Goal: Information Seeking & Learning: Learn about a topic

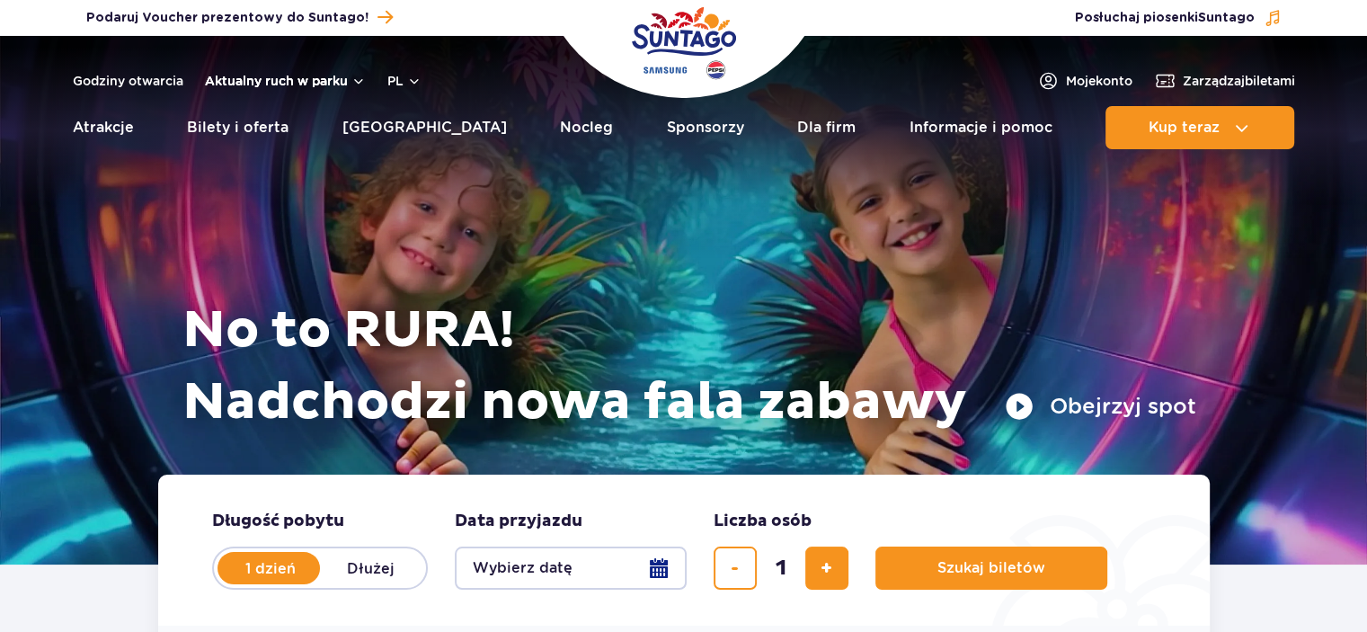
click at [342, 78] on button "Aktualny ruch w parku" at bounding box center [285, 81] width 161 height 14
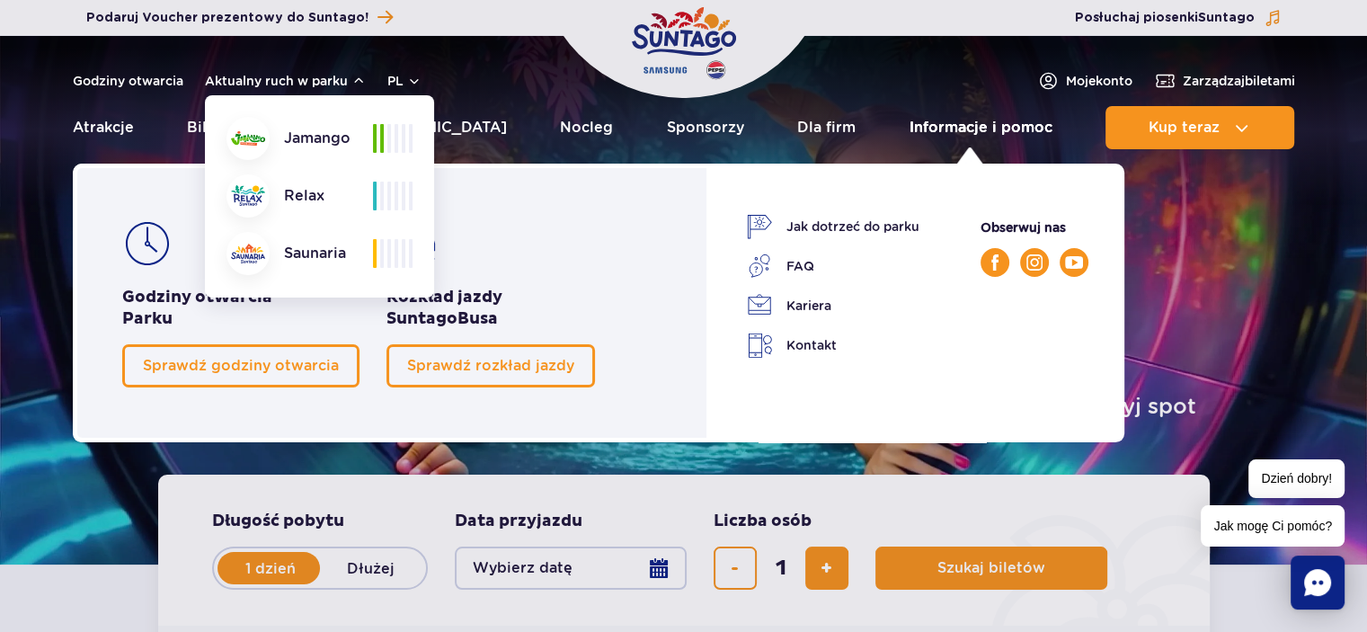
click at [971, 125] on link "Informacje i pomoc" at bounding box center [981, 127] width 143 height 43
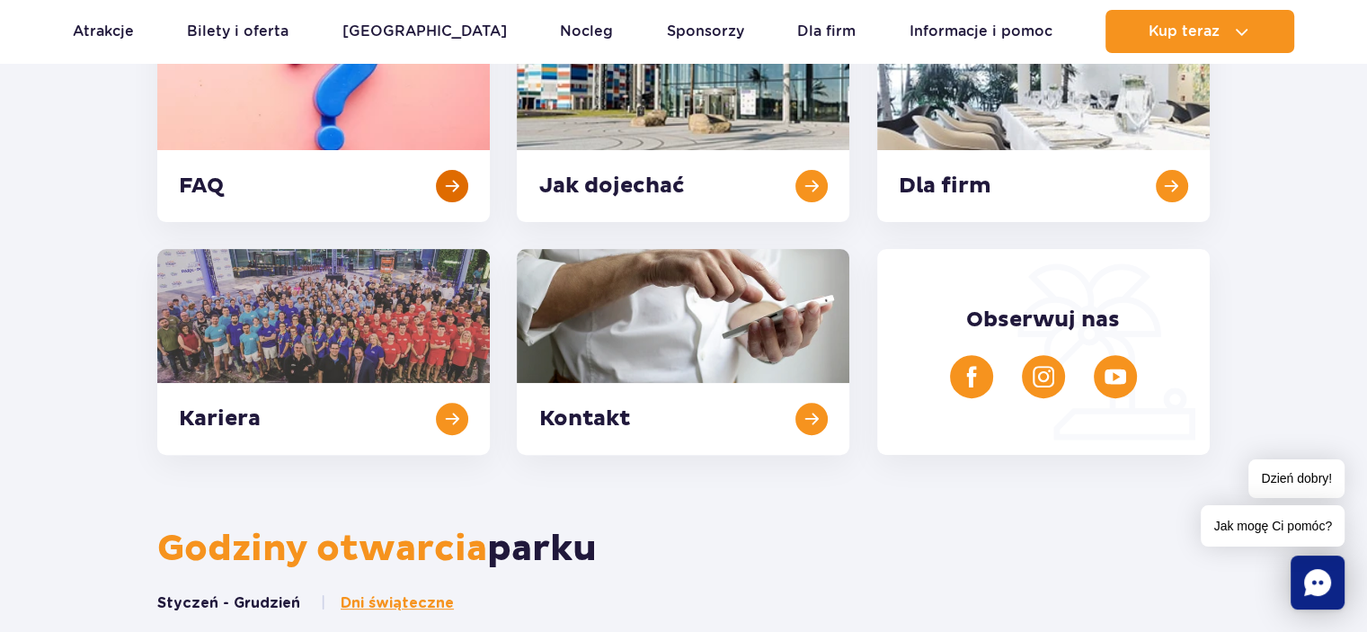
click at [195, 177] on link at bounding box center [323, 119] width 333 height 206
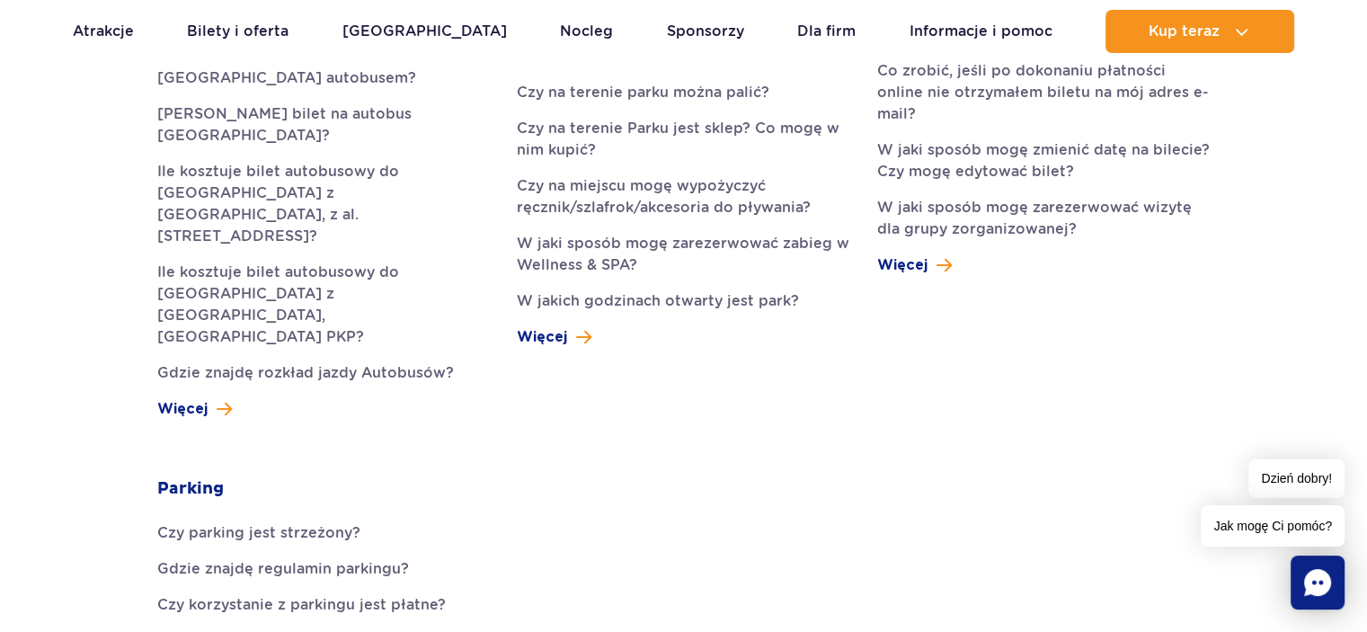
scroll to position [719, 0]
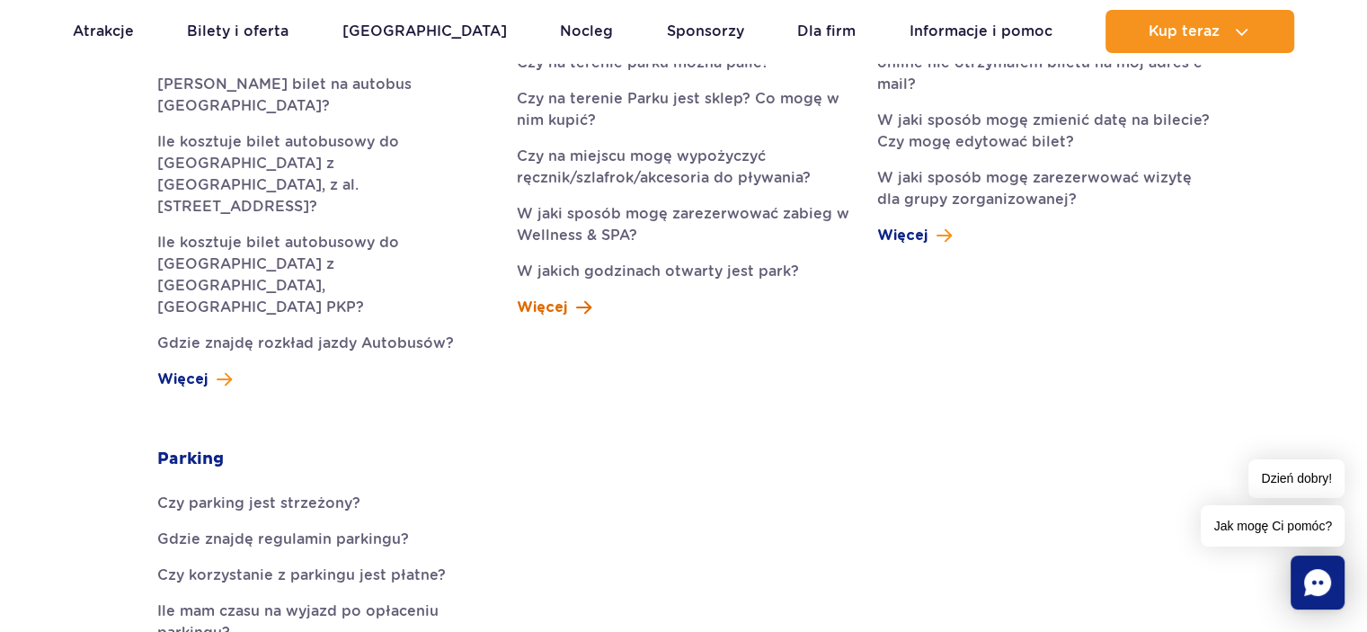
click at [558, 305] on span "Więcej" at bounding box center [542, 308] width 50 height 22
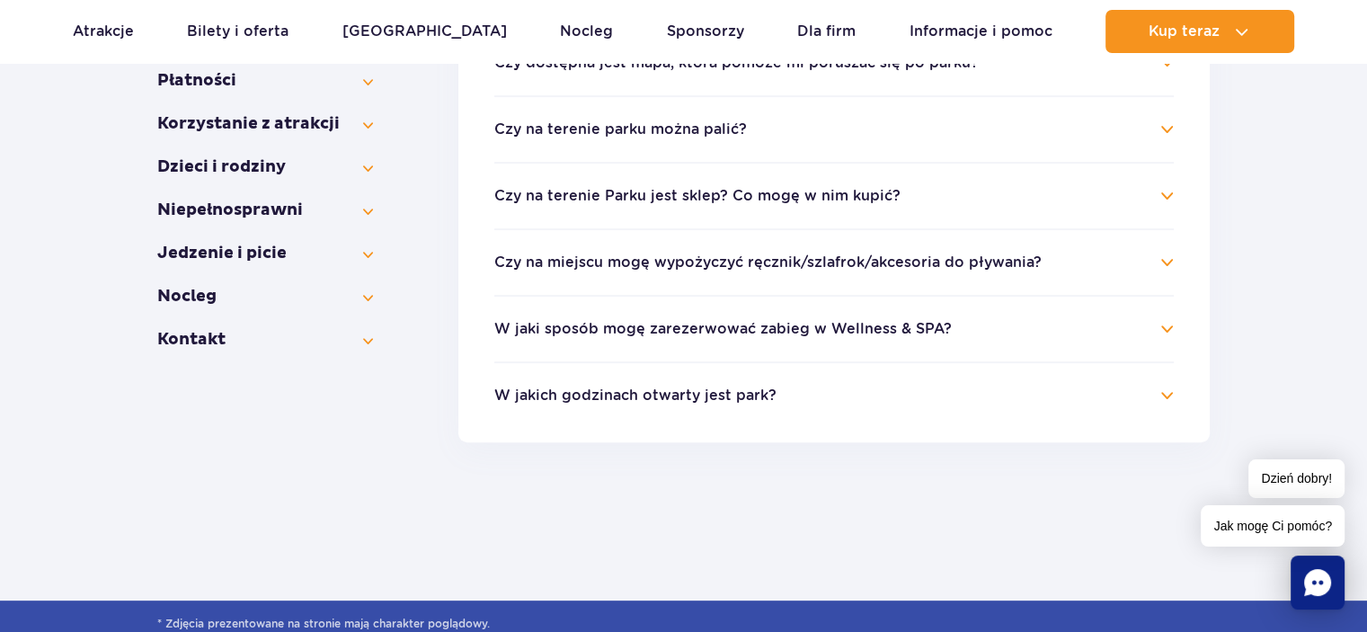
click at [1164, 396] on h4 "W jakich godzinach otwarty jest park?" at bounding box center [834, 396] width 680 height 22
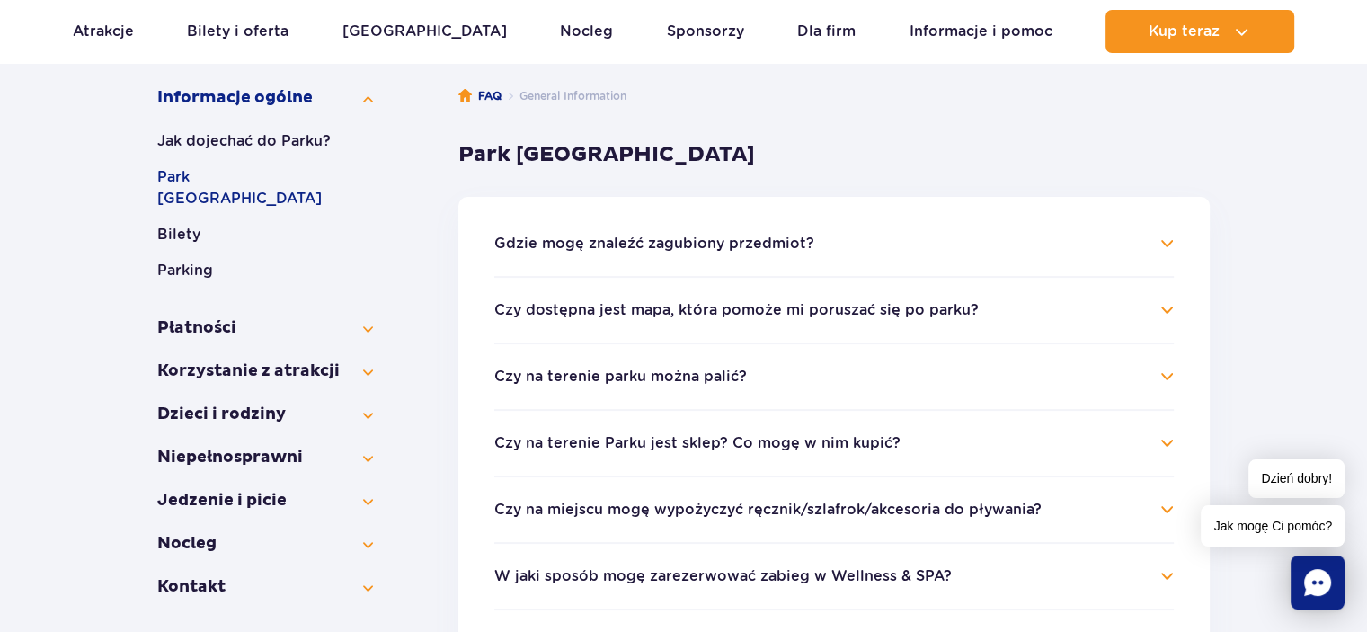
scroll to position [270, 0]
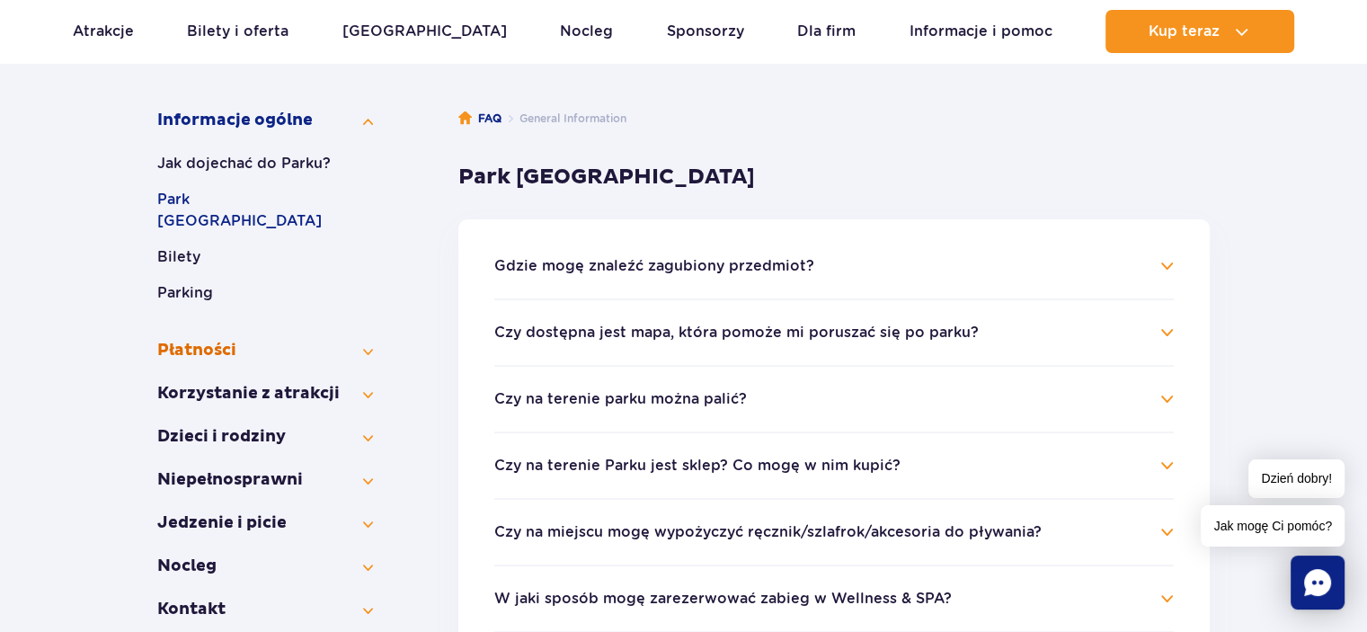
click at [368, 340] on button "Płatności" at bounding box center [265, 351] width 216 height 22
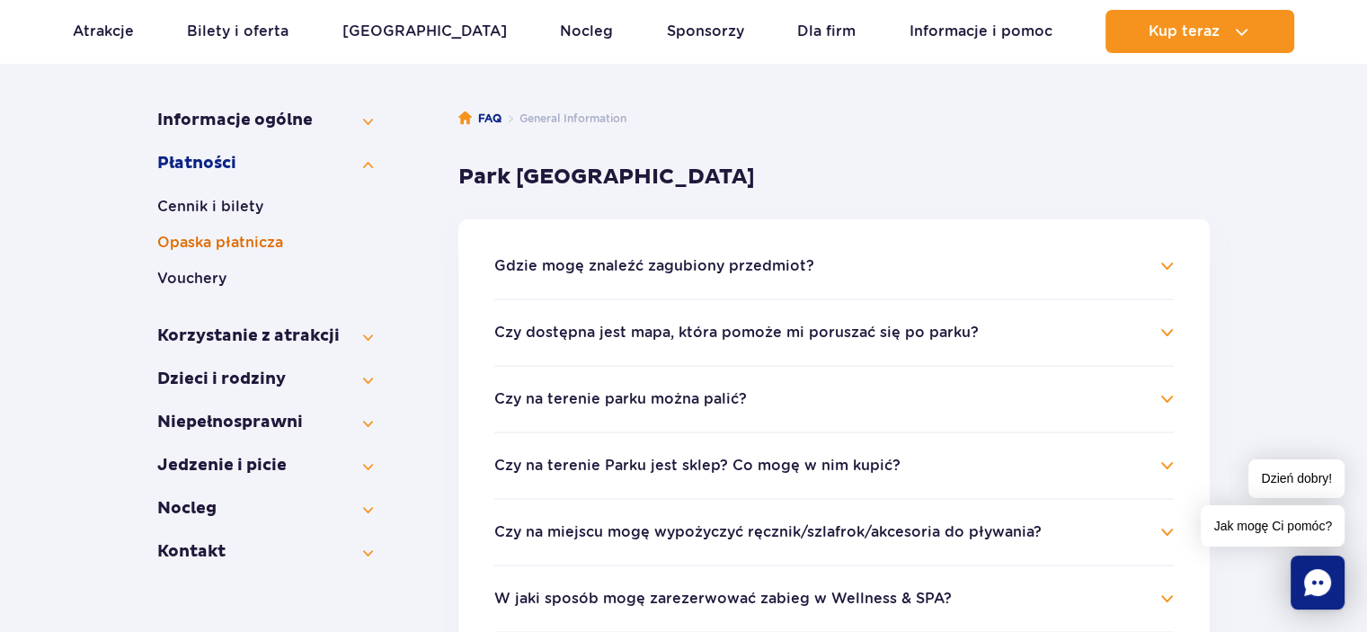
click at [227, 245] on button "Opaska płatnicza" at bounding box center [265, 243] width 216 height 22
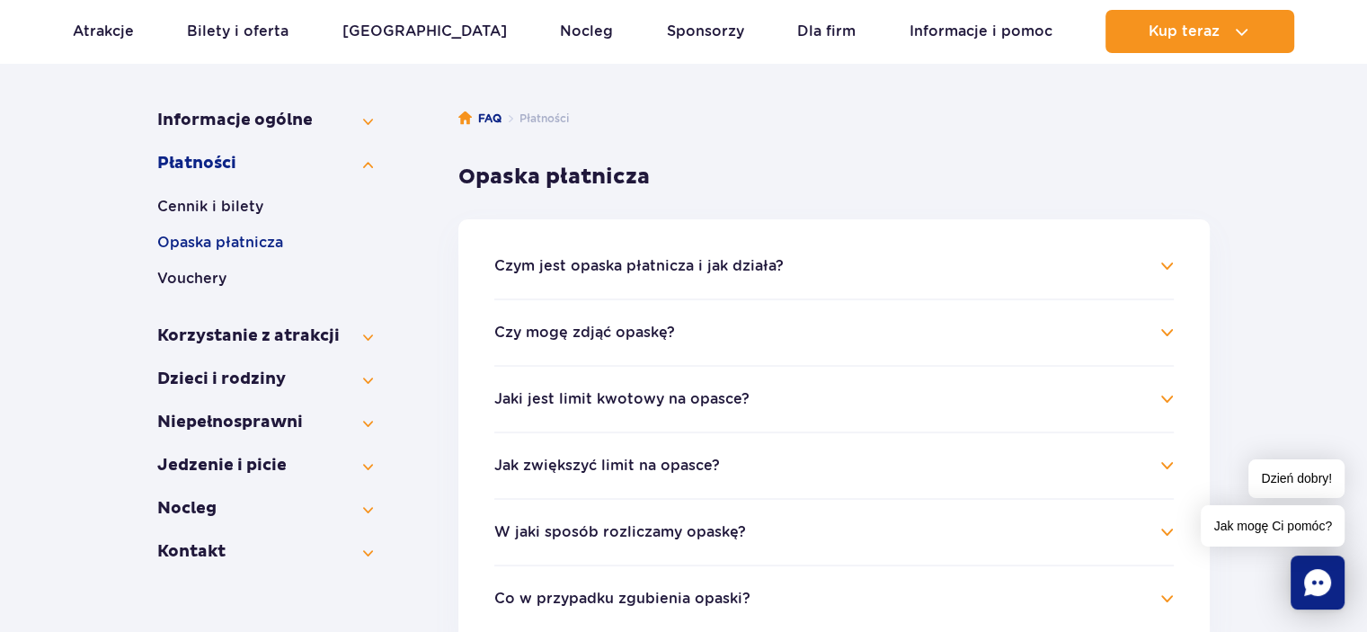
click at [669, 262] on button "Czym jest opaska płatnicza i jak działa?" at bounding box center [638, 266] width 289 height 16
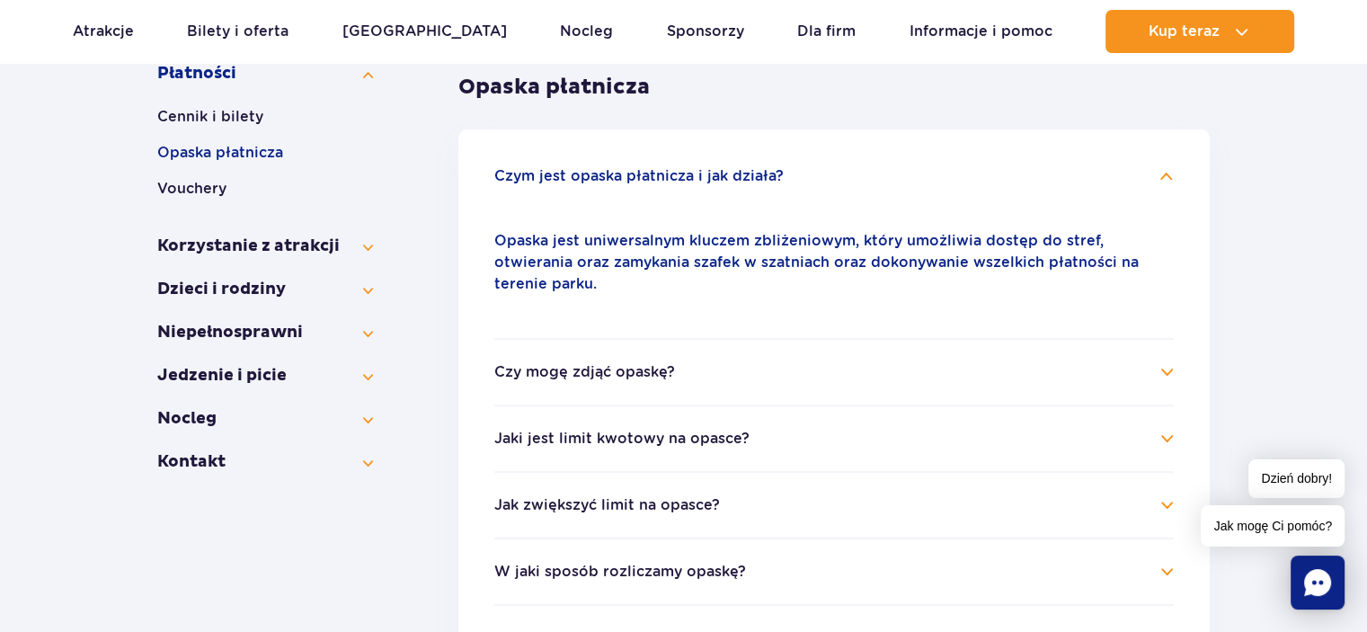
scroll to position [449, 0]
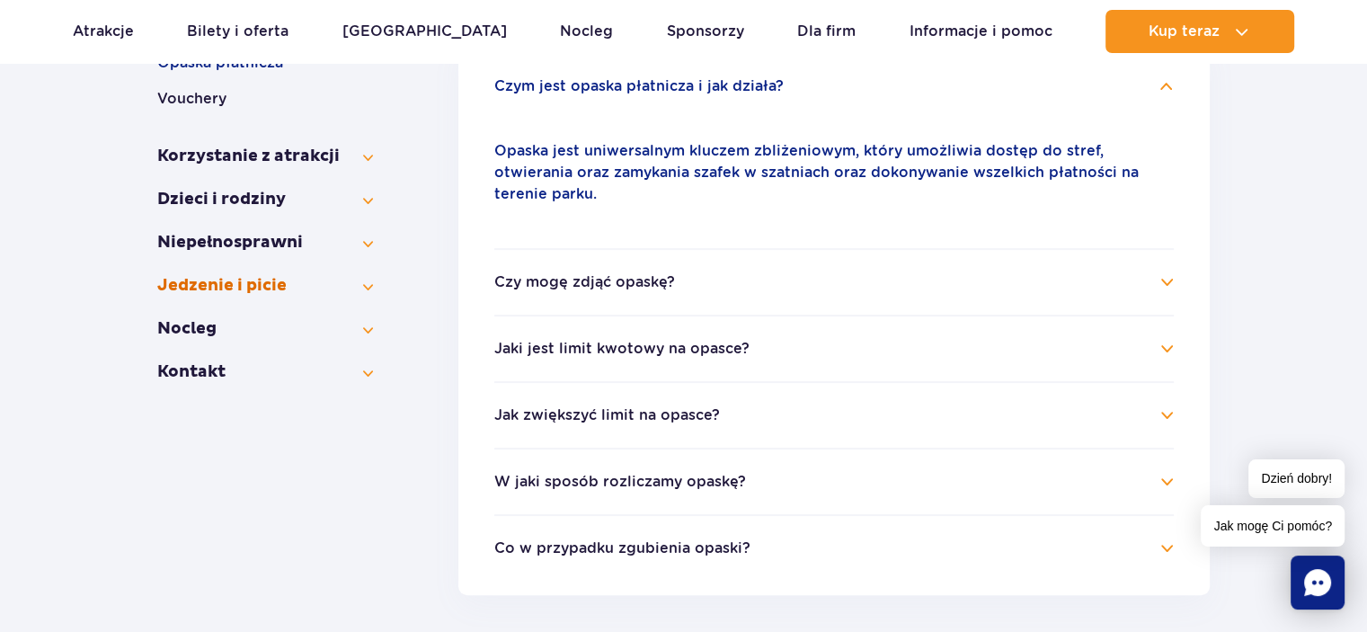
click at [364, 288] on button "Jedzenie i picie" at bounding box center [265, 286] width 216 height 22
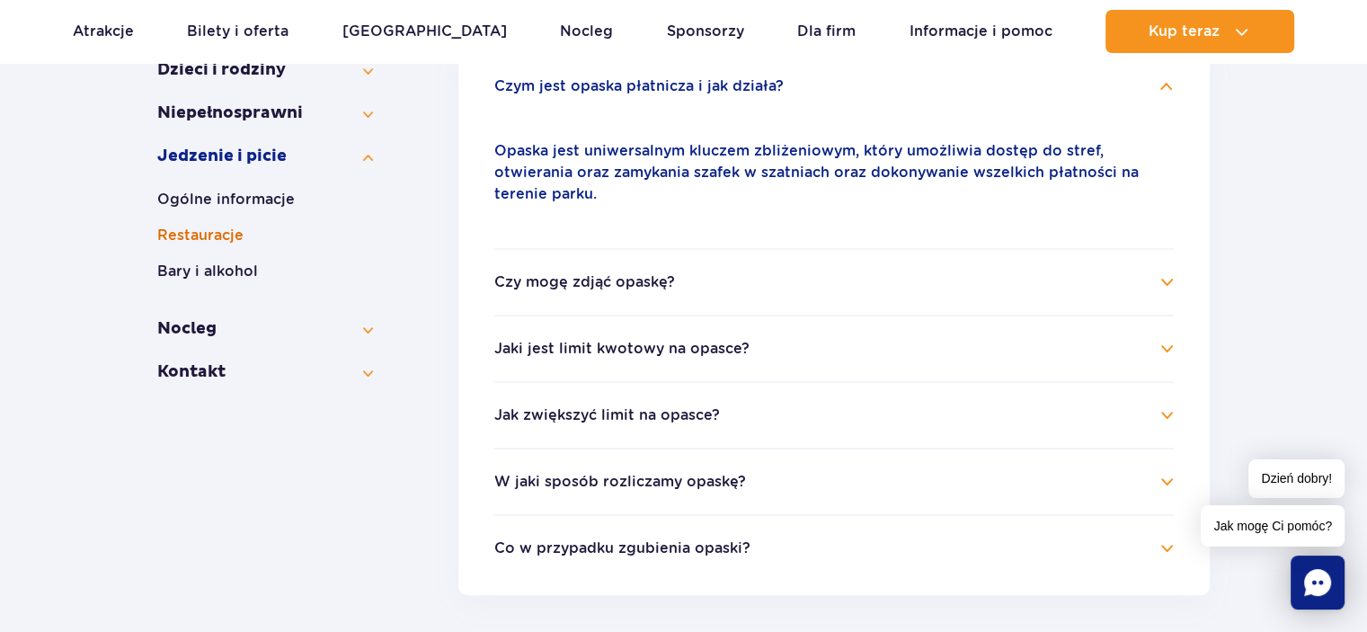
click at [216, 235] on button "Restauracje" at bounding box center [265, 236] width 216 height 22
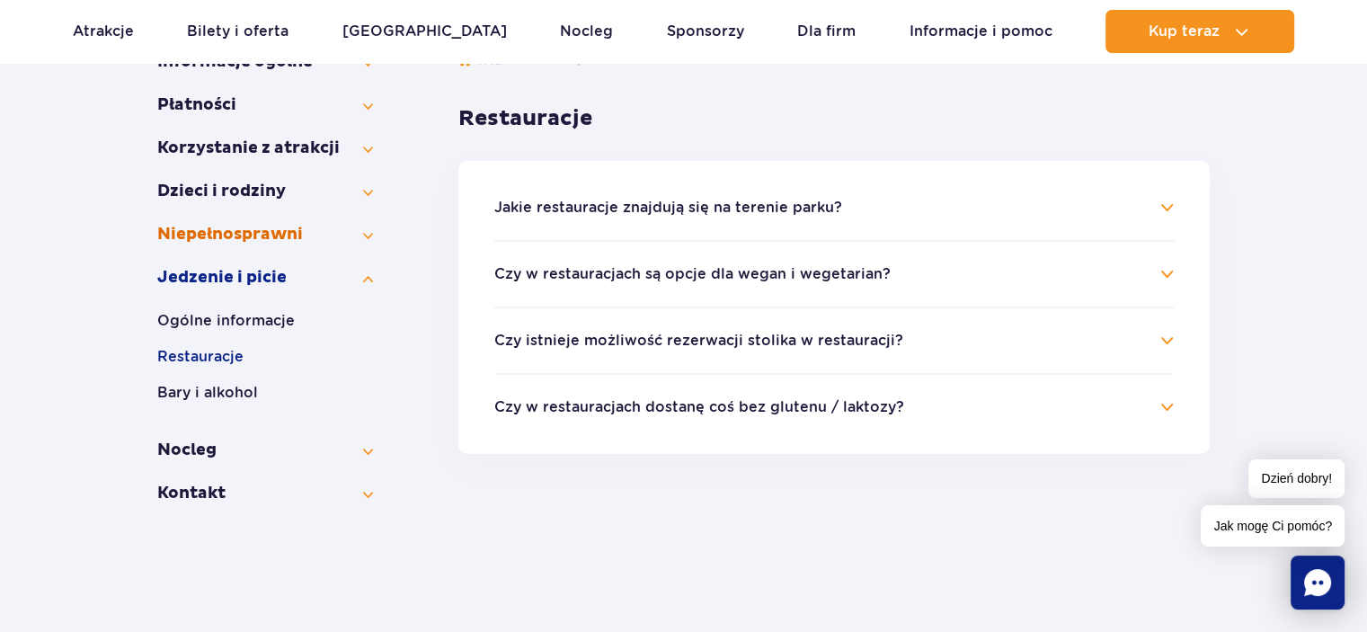
scroll to position [360, 0]
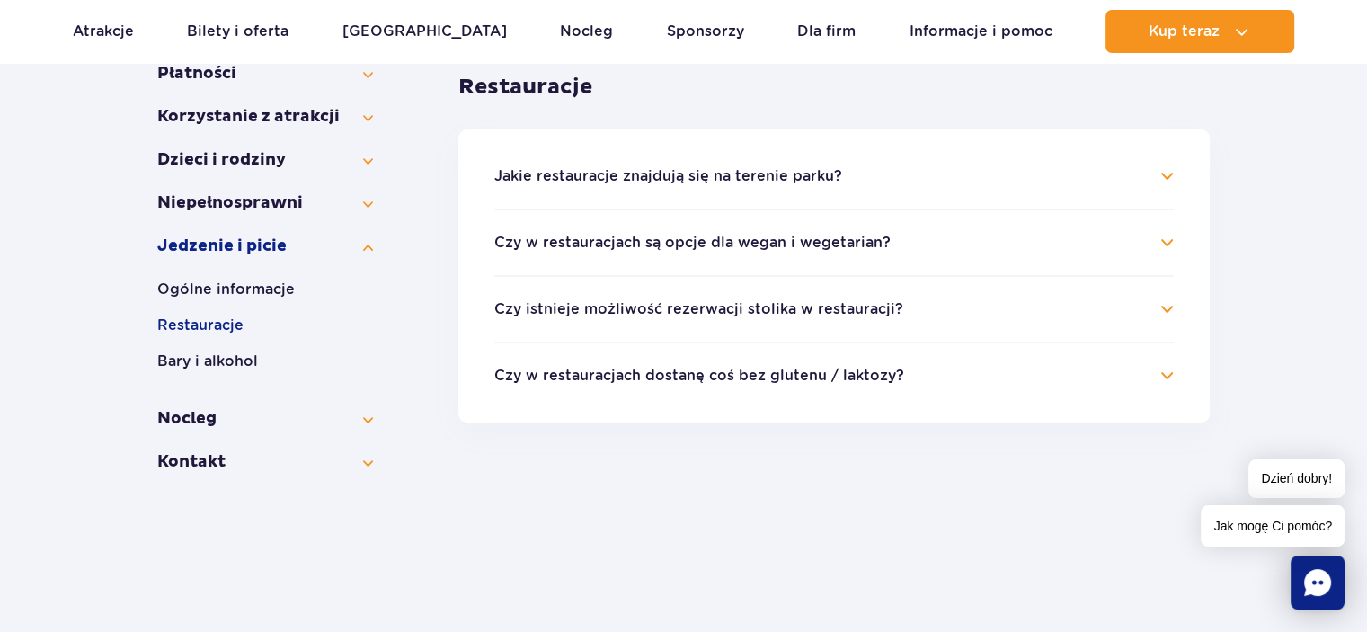
click at [632, 179] on button "Jakie restauracje znajdują się na terenie parku?" at bounding box center [668, 176] width 348 height 16
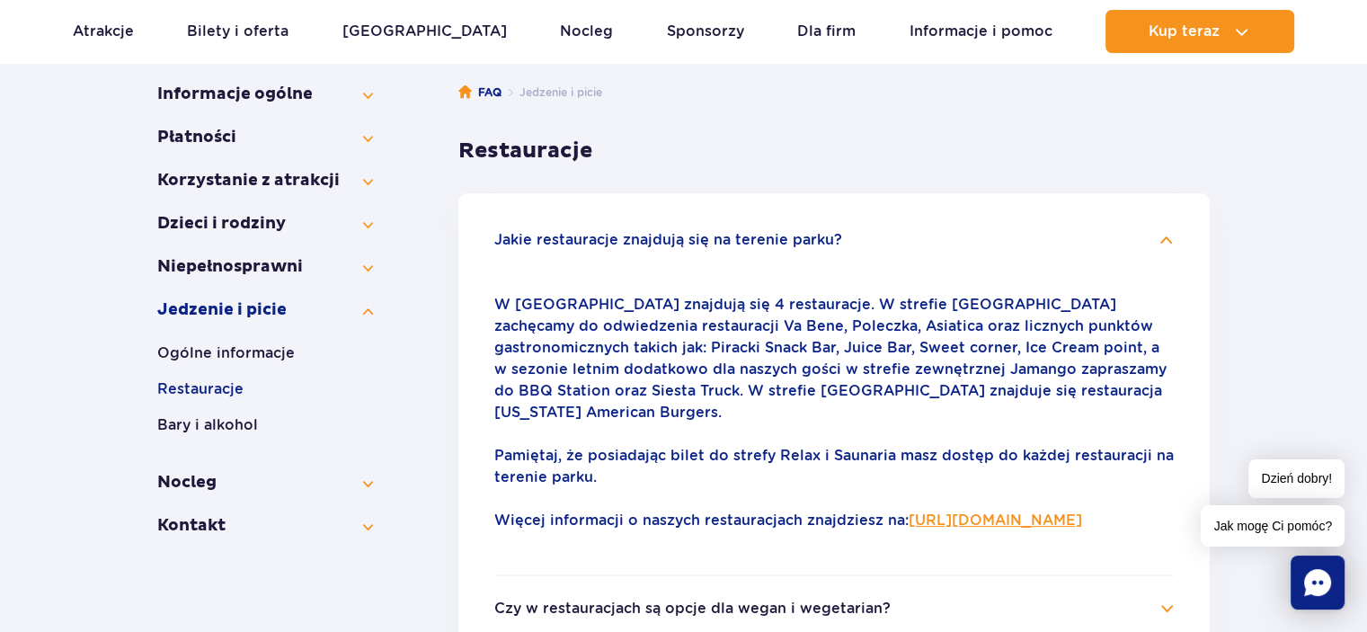
scroll to position [270, 0]
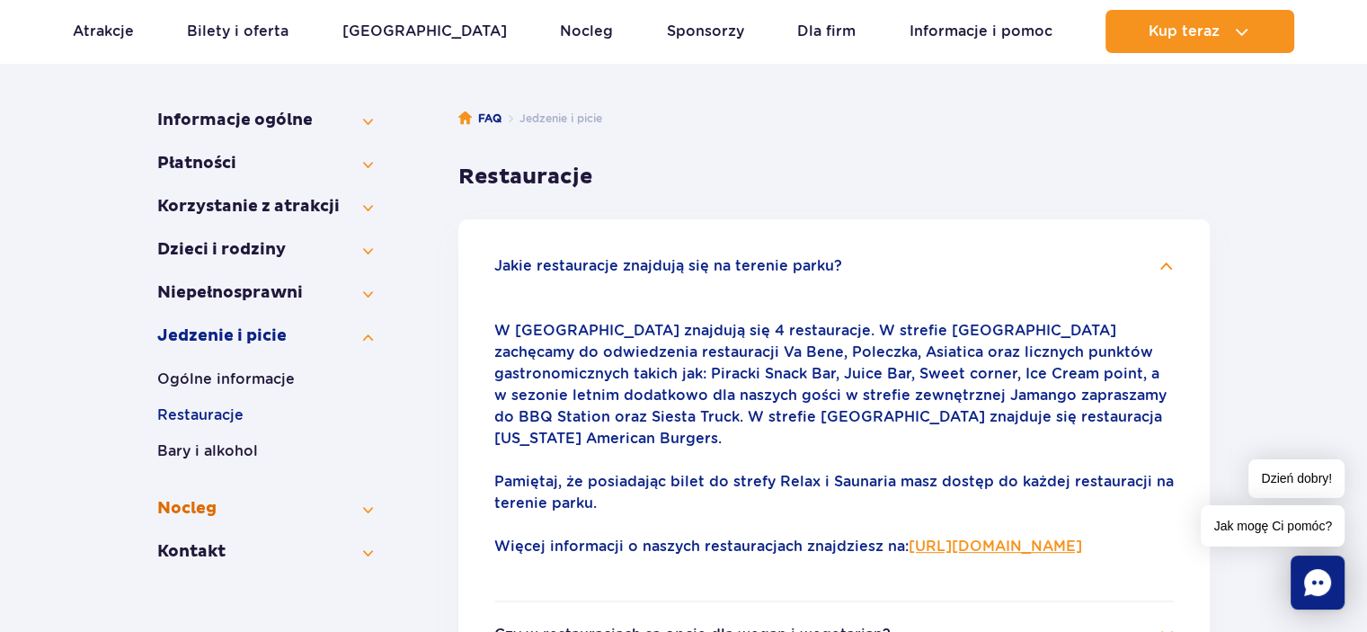
click at [182, 505] on button "Nocleg" at bounding box center [265, 509] width 216 height 22
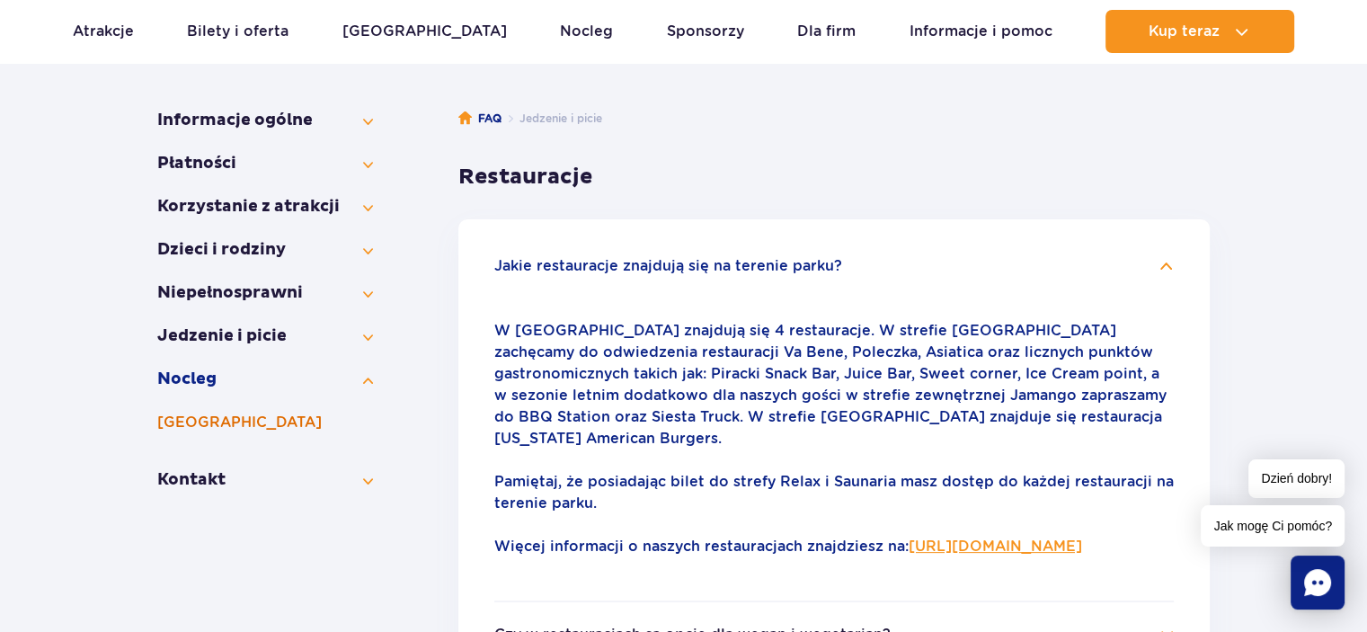
click at [234, 416] on button "[GEOGRAPHIC_DATA]" at bounding box center [265, 423] width 216 height 22
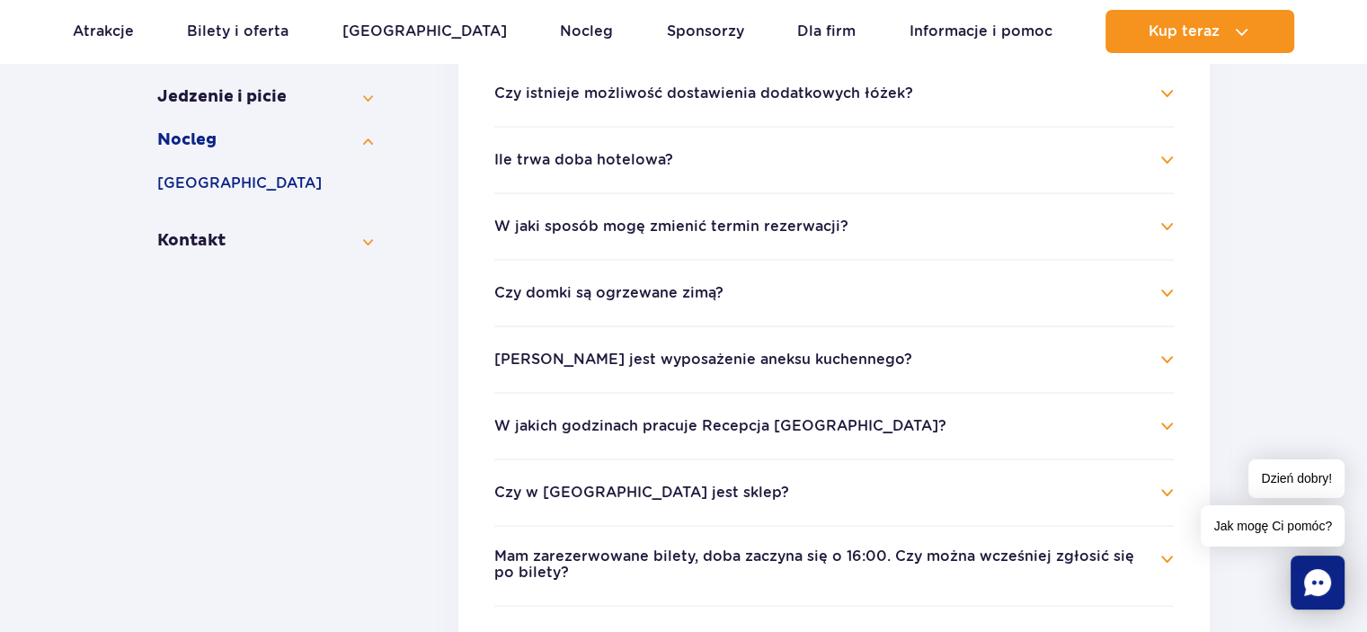
scroll to position [539, 0]
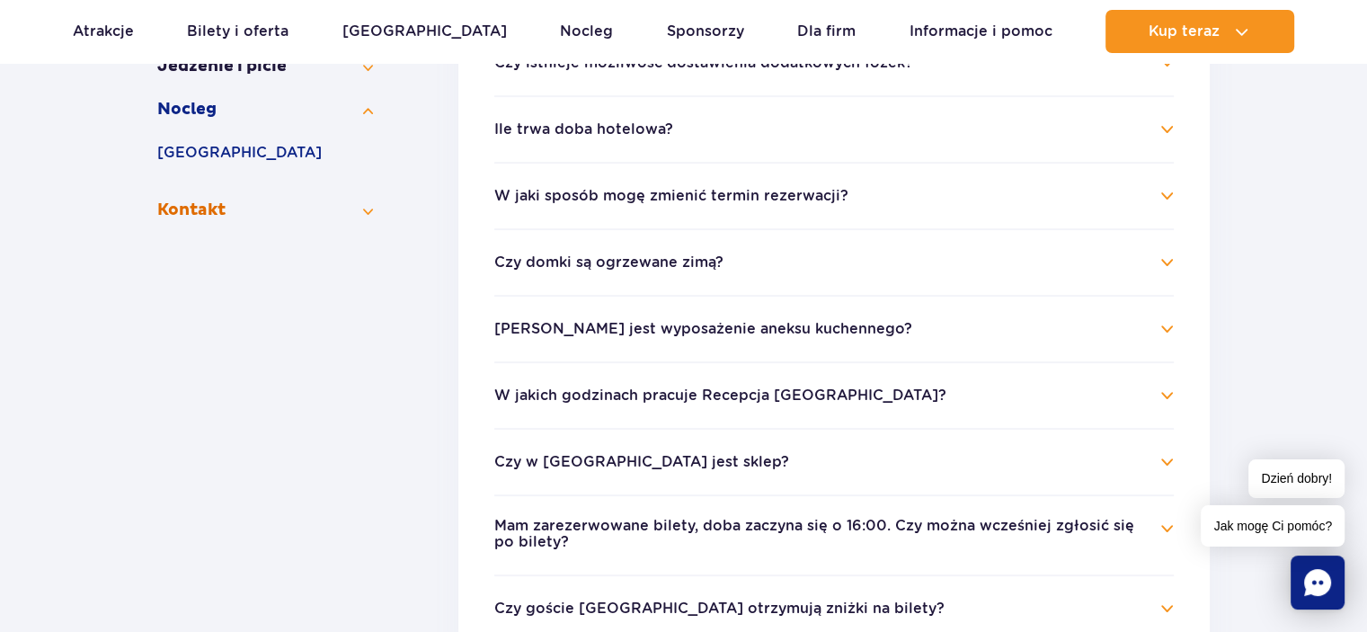
click at [372, 210] on button "Kontakt" at bounding box center [265, 211] width 216 height 22
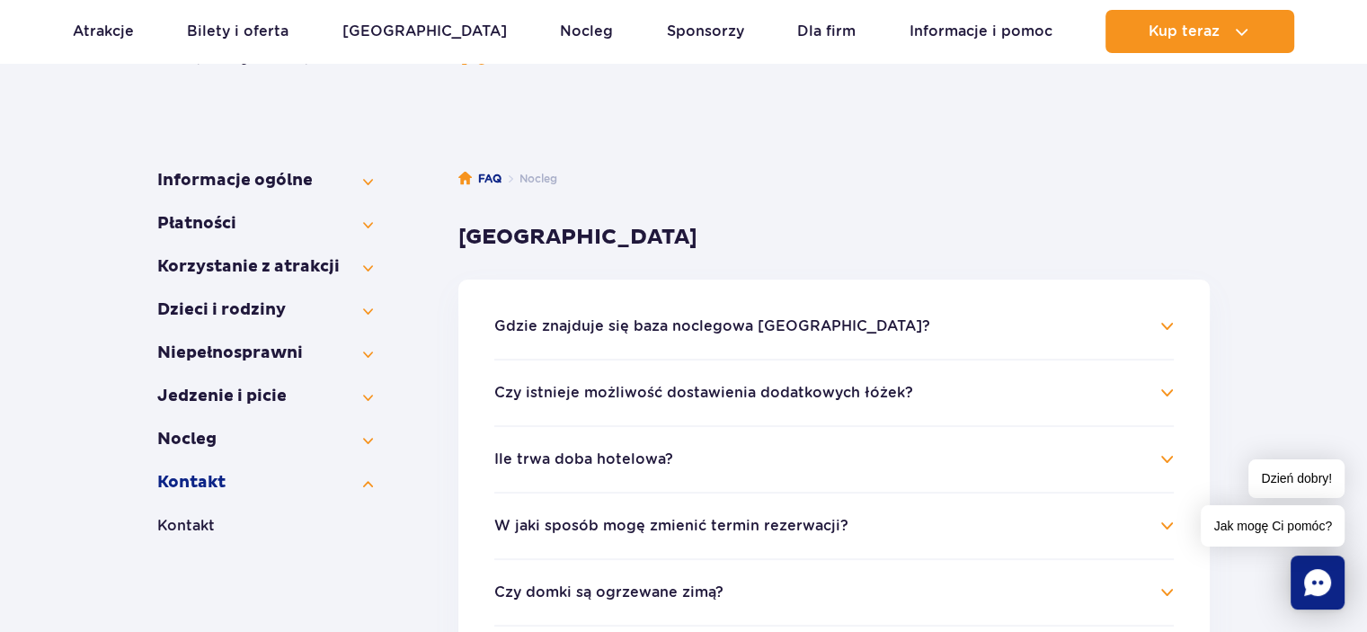
scroll to position [180, 0]
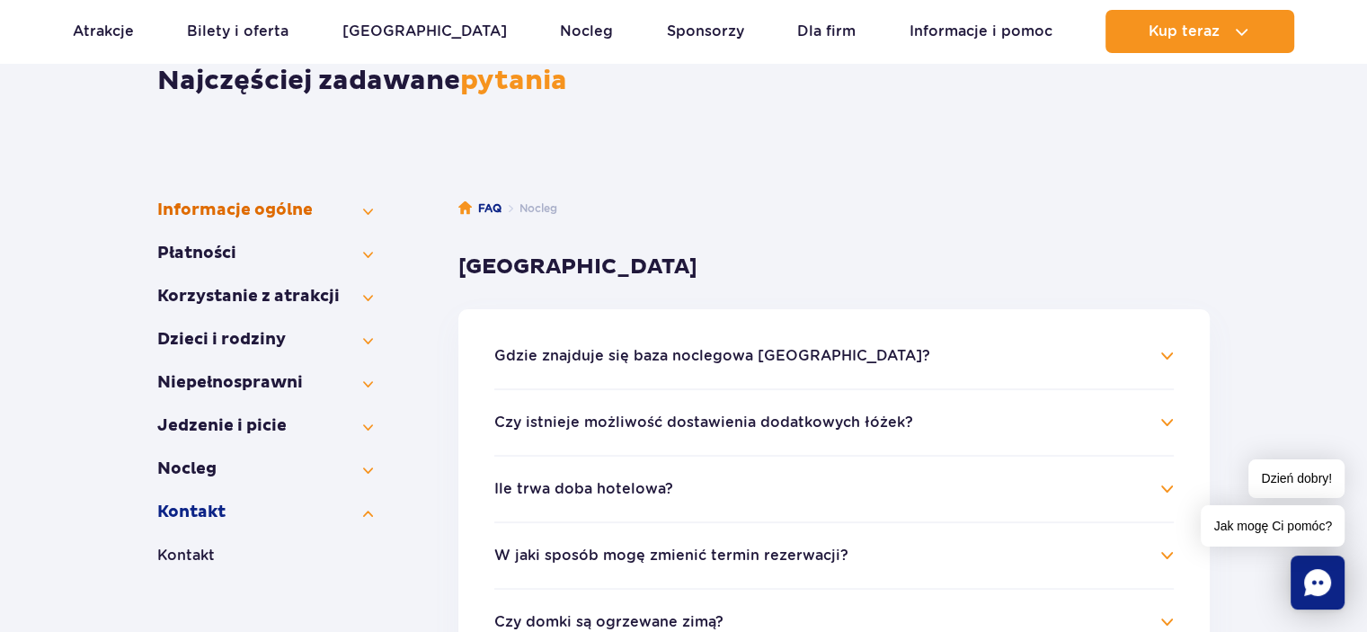
click at [361, 208] on button "Informacje ogólne" at bounding box center [265, 211] width 216 height 22
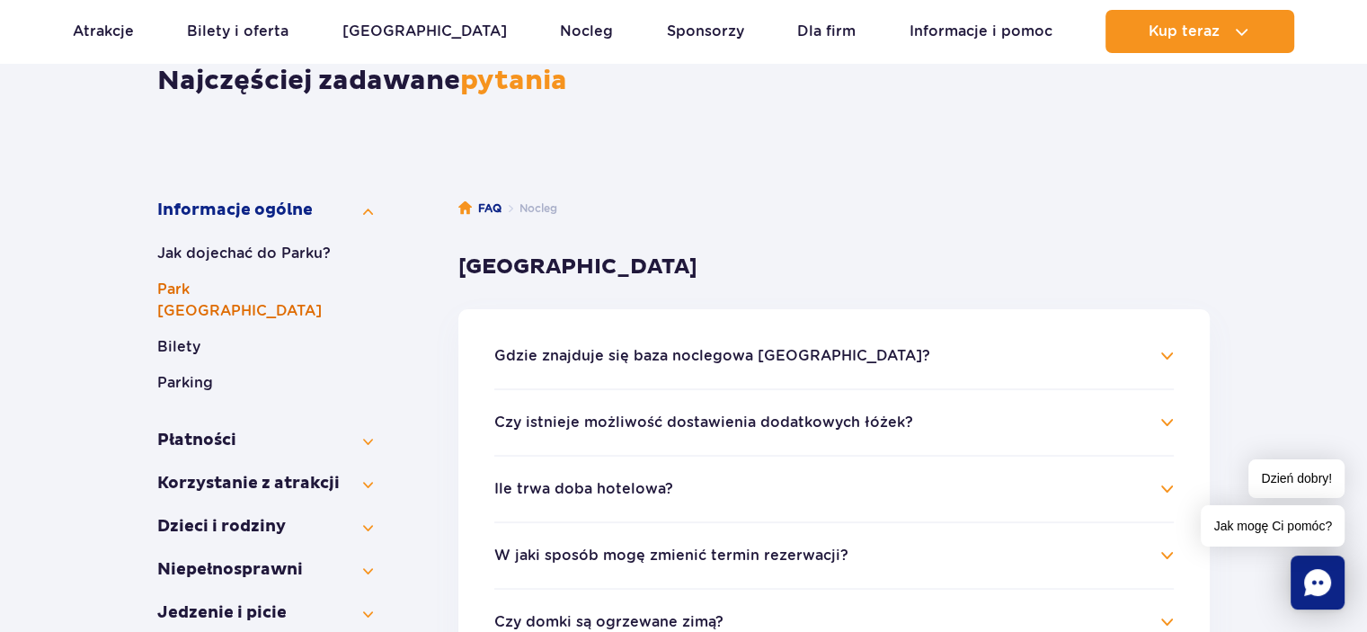
click at [227, 289] on button "Park Wodny Suntago" at bounding box center [265, 300] width 216 height 43
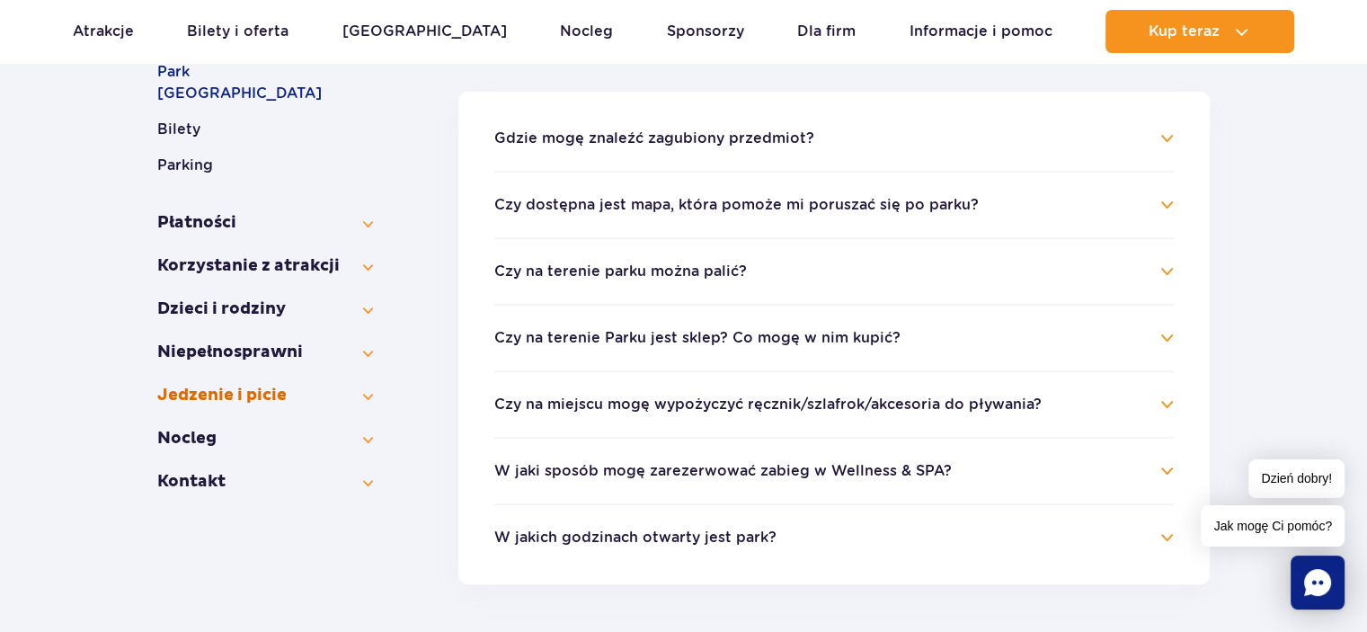
scroll to position [449, 0]
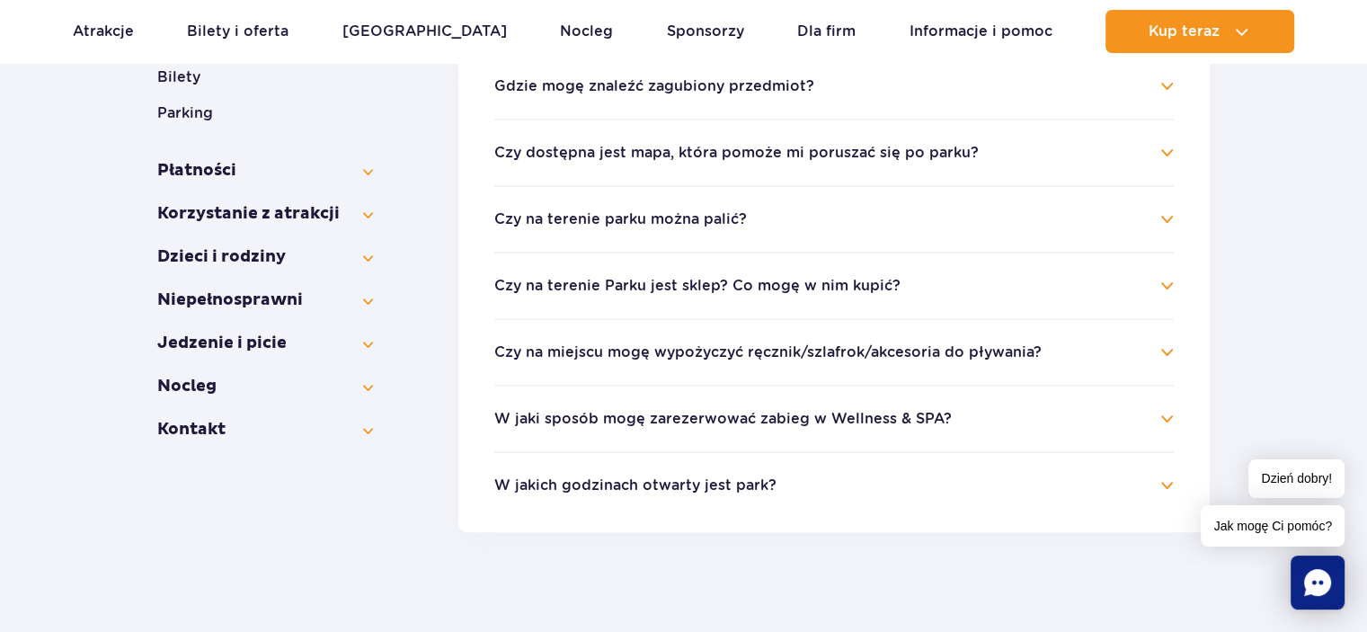
click at [1169, 354] on h4 "Czy na miejscu mogę wypożyczyć ręcznik/szlafrok/akcesoria do pływania?" at bounding box center [834, 353] width 680 height 22
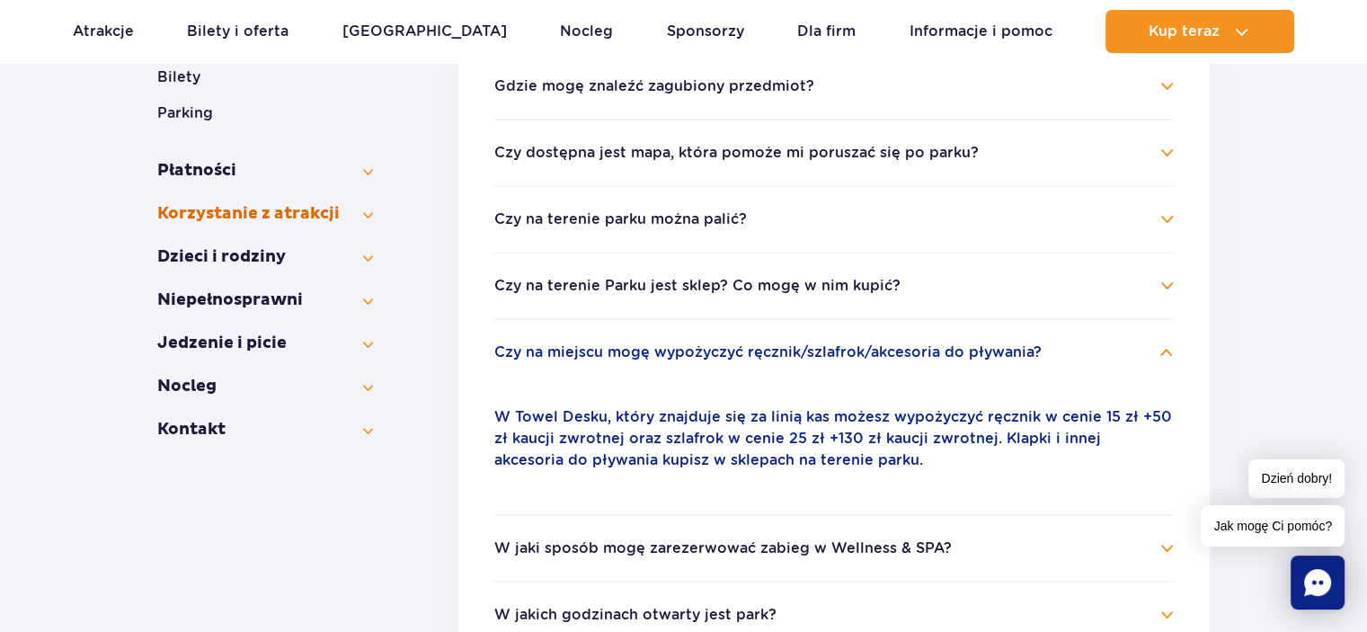
click at [227, 203] on button "Korzystanie z atrakcji" at bounding box center [265, 214] width 216 height 22
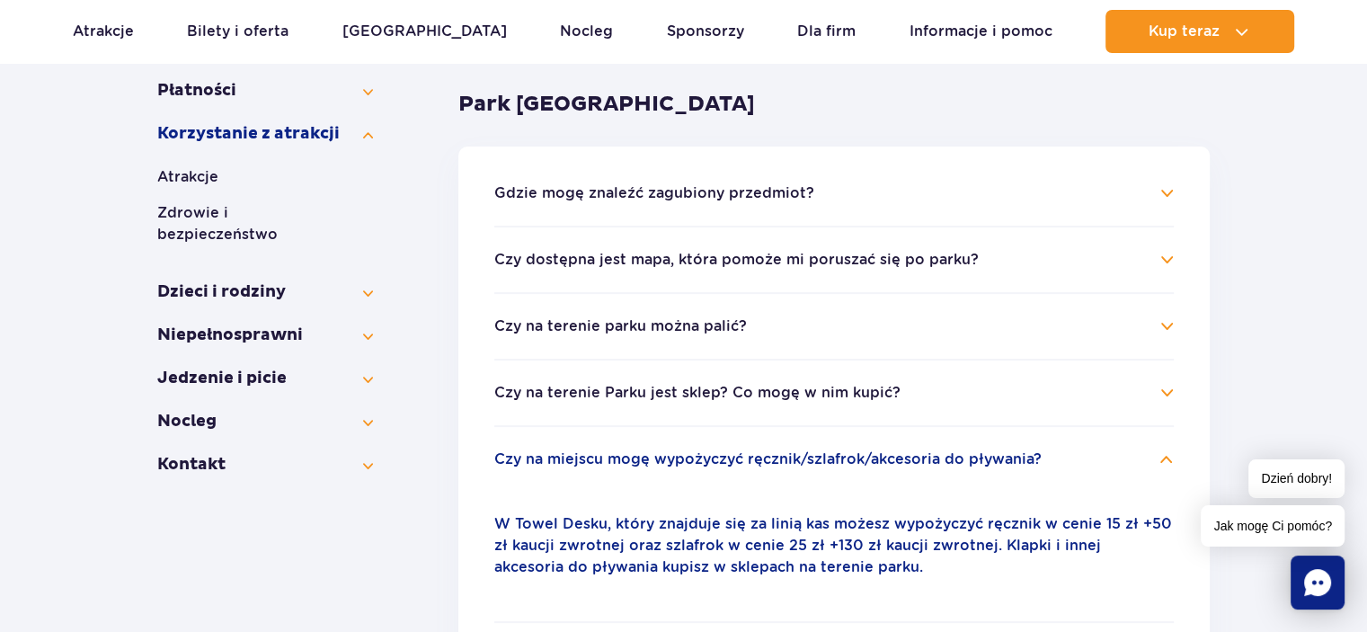
scroll to position [270, 0]
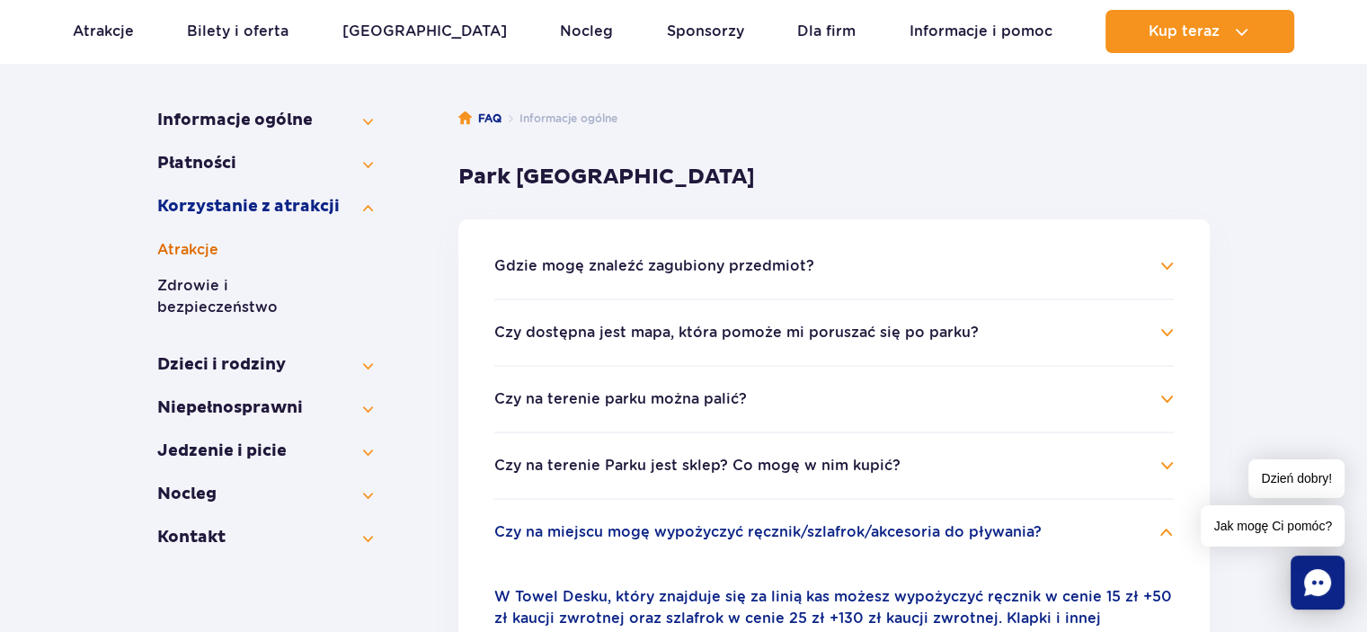
click at [194, 242] on button "Atrakcje" at bounding box center [265, 250] width 216 height 22
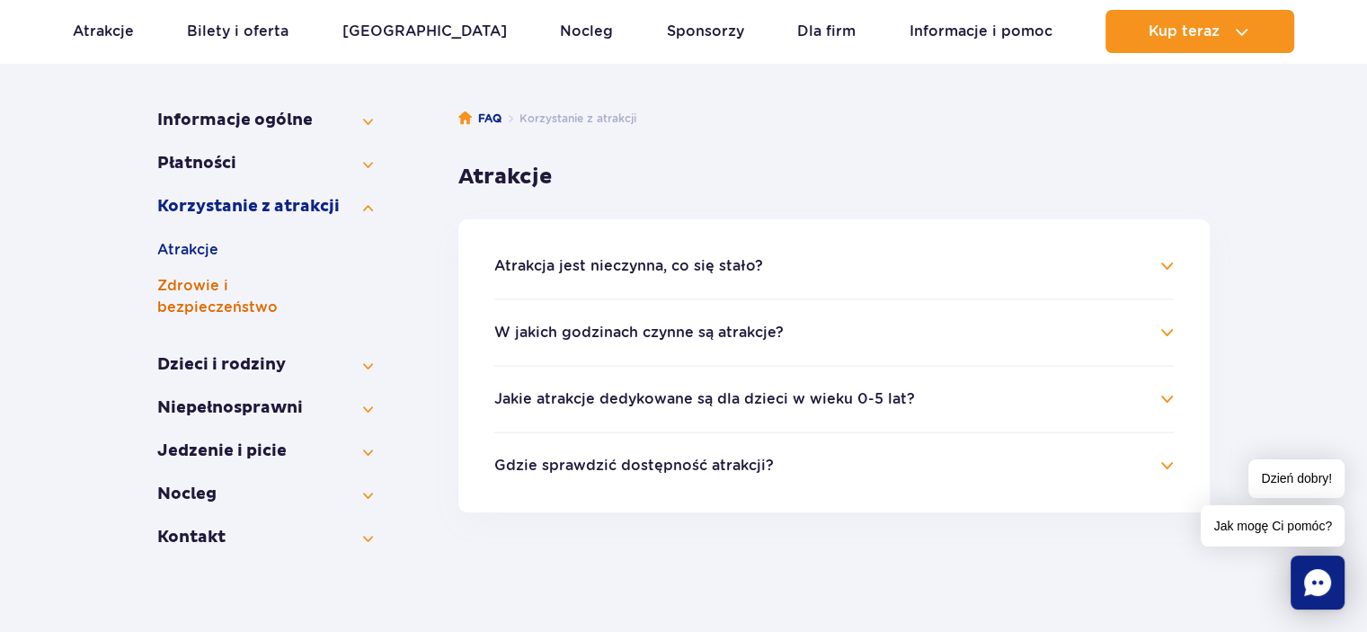
click at [210, 279] on button "Zdrowie i bezpieczeństwo" at bounding box center [265, 296] width 216 height 43
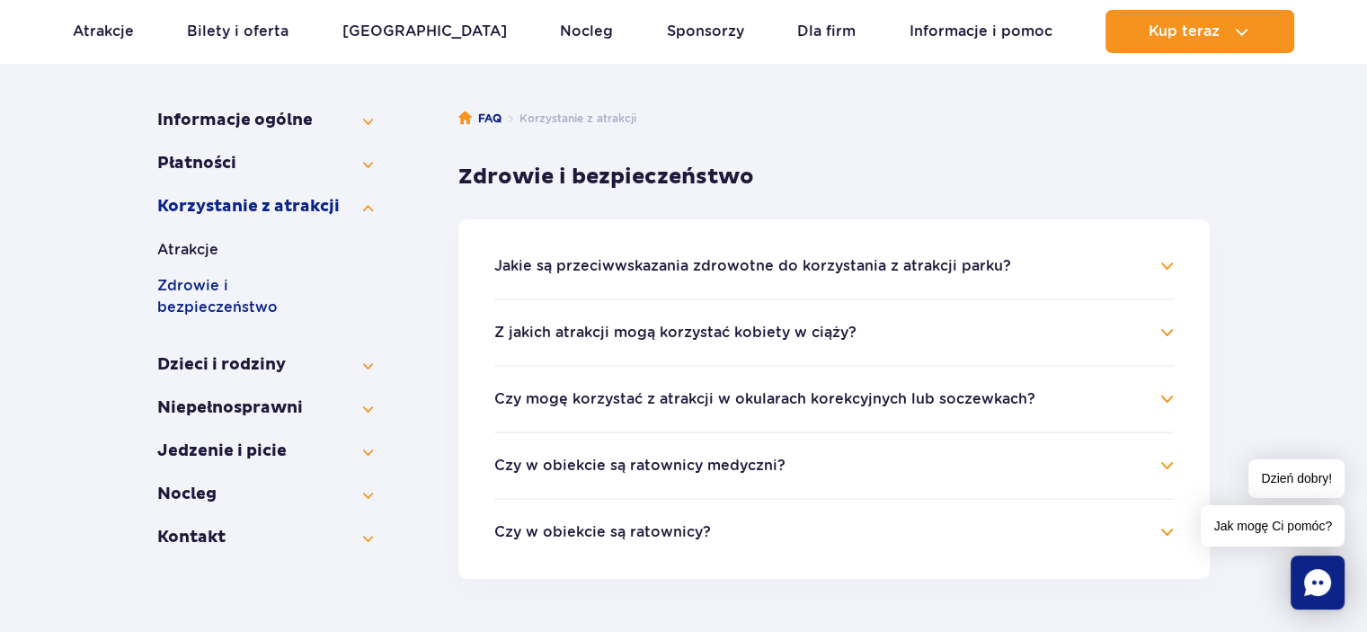
click at [1160, 264] on h4 "Jakie są przeciwwskazania zdrowotne do korzystania z atrakcji parku?" at bounding box center [834, 266] width 680 height 22
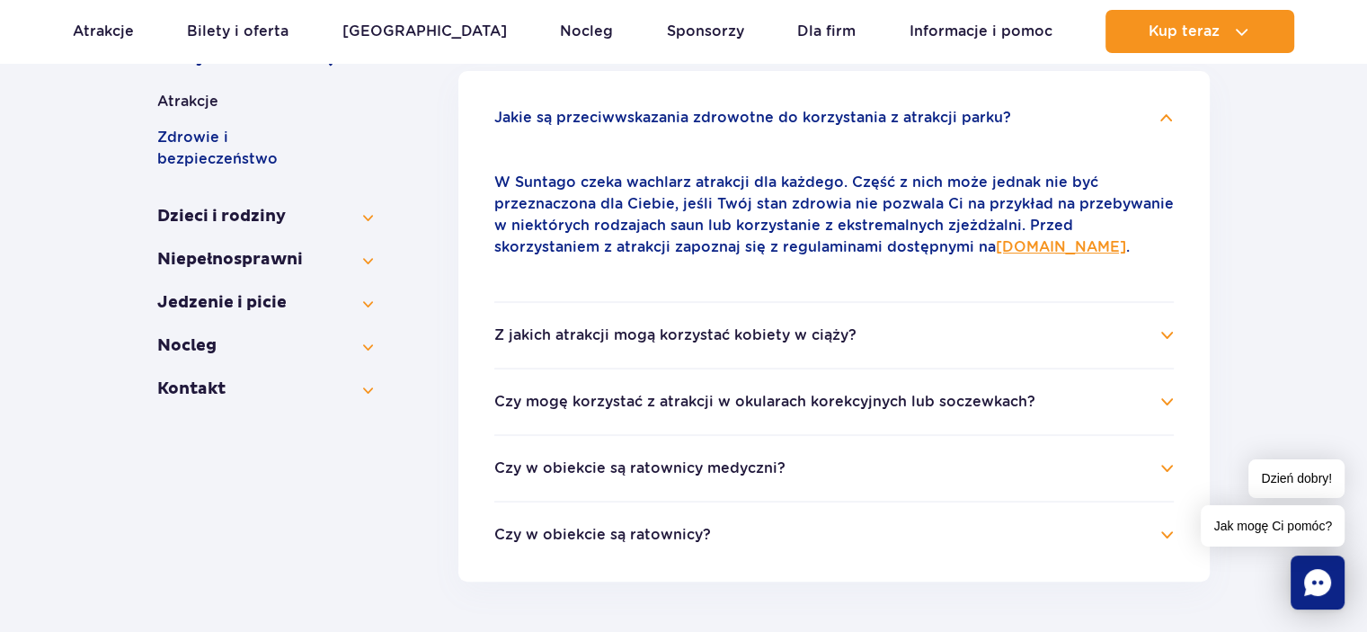
scroll to position [449, 0]
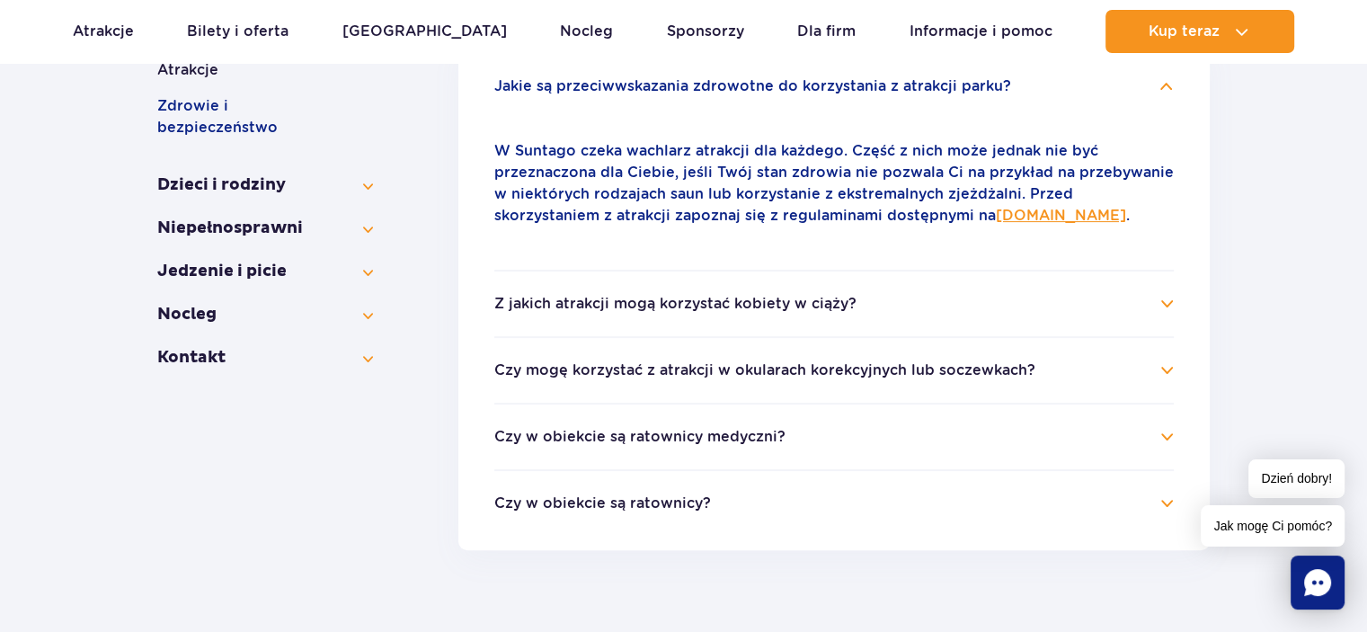
click at [996, 214] on link "www.parkofpoland.com" at bounding box center [1061, 215] width 130 height 17
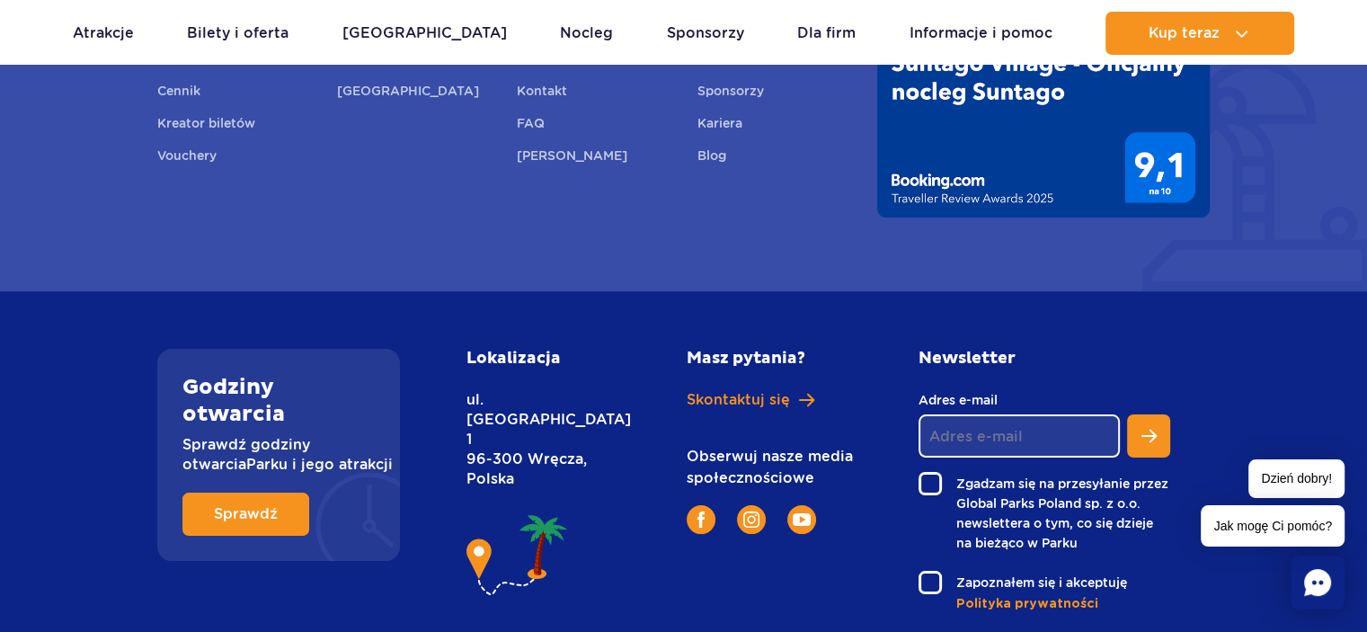
scroll to position [6903, 0]
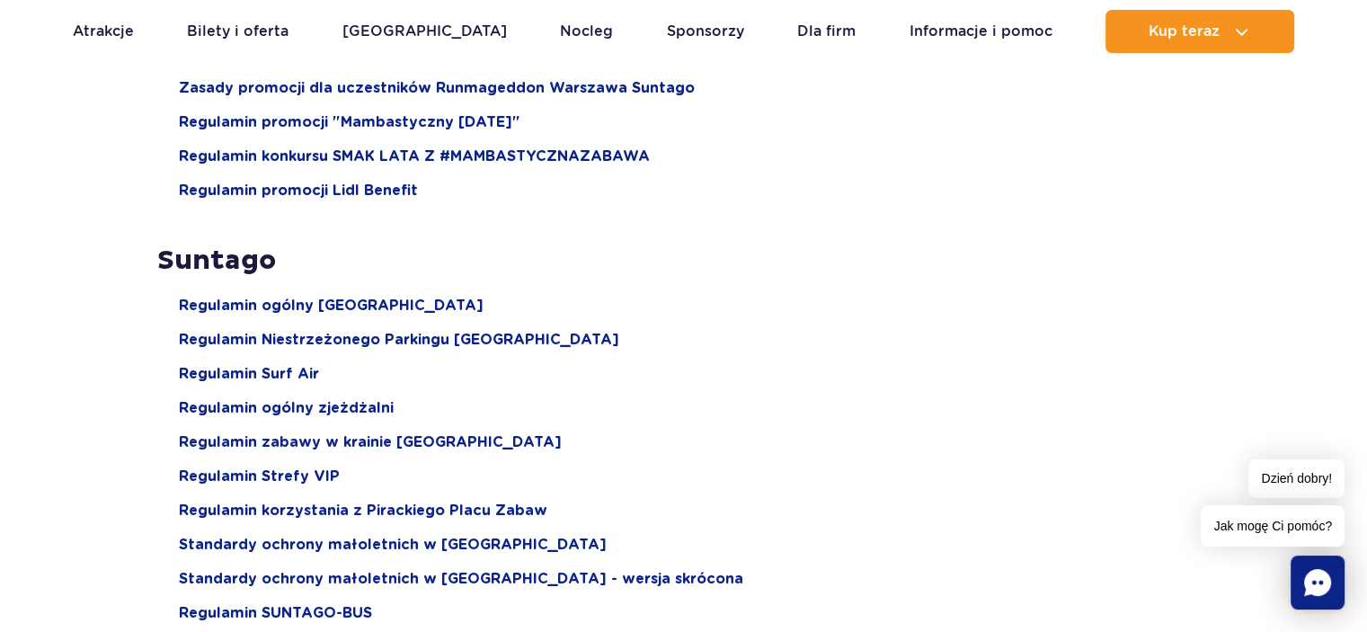
scroll to position [1977, 0]
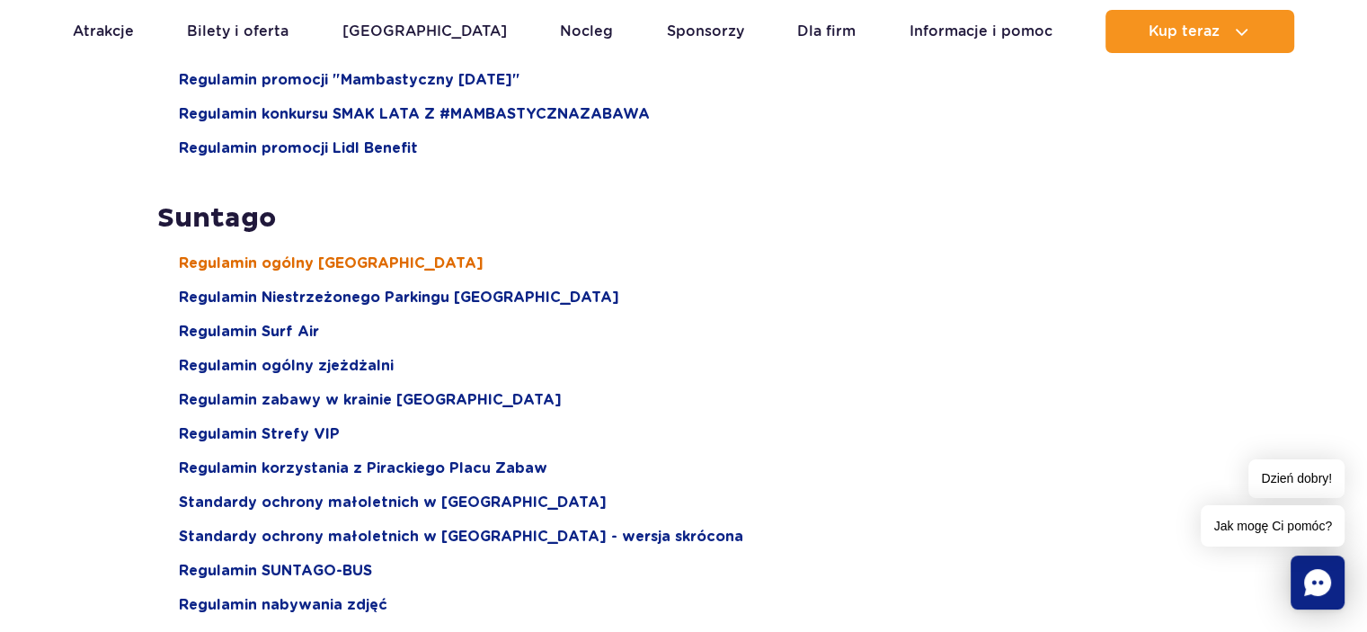
click at [208, 269] on span "Regulamin ogólny [GEOGRAPHIC_DATA]" at bounding box center [331, 263] width 305 height 20
